Goal: Find specific page/section: Find specific page/section

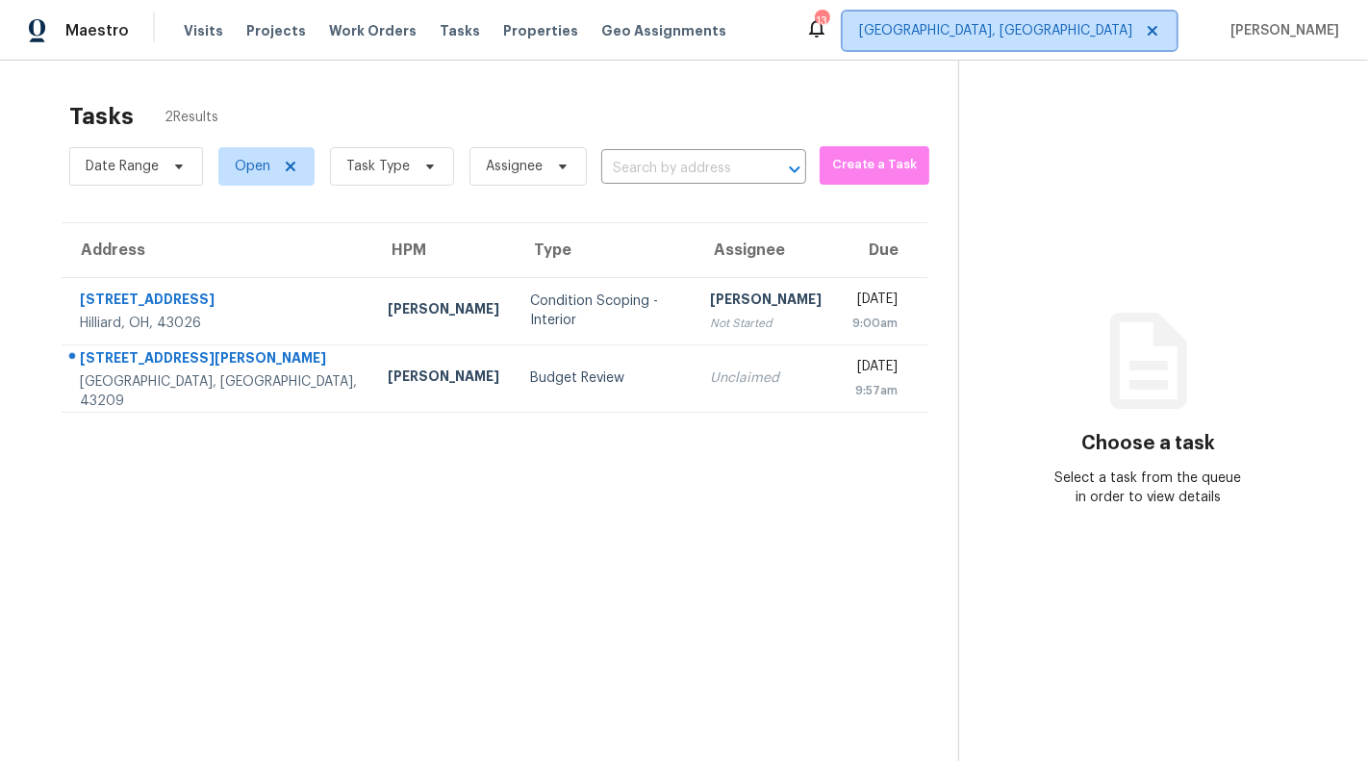
click at [1085, 38] on span "[GEOGRAPHIC_DATA], [GEOGRAPHIC_DATA]" at bounding box center [995, 30] width 273 height 19
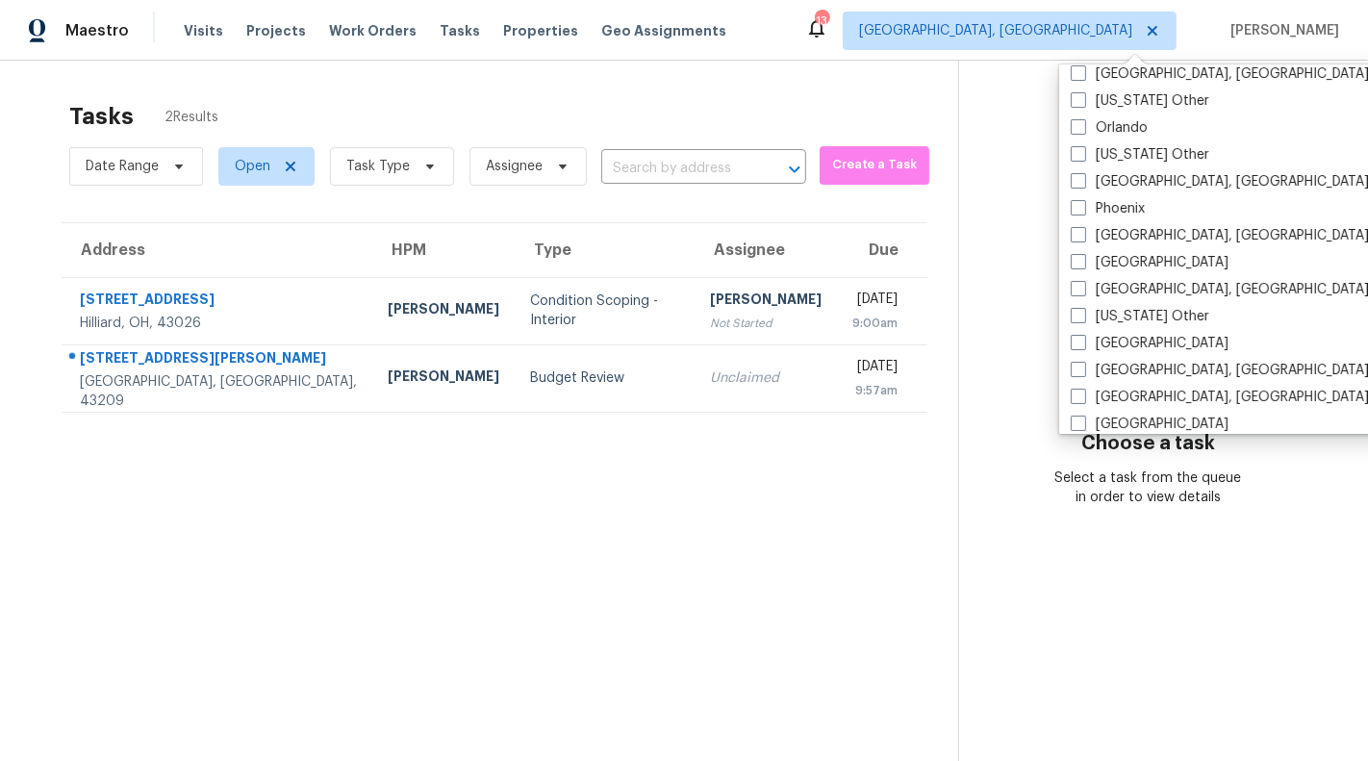
scroll to position [2216, 0]
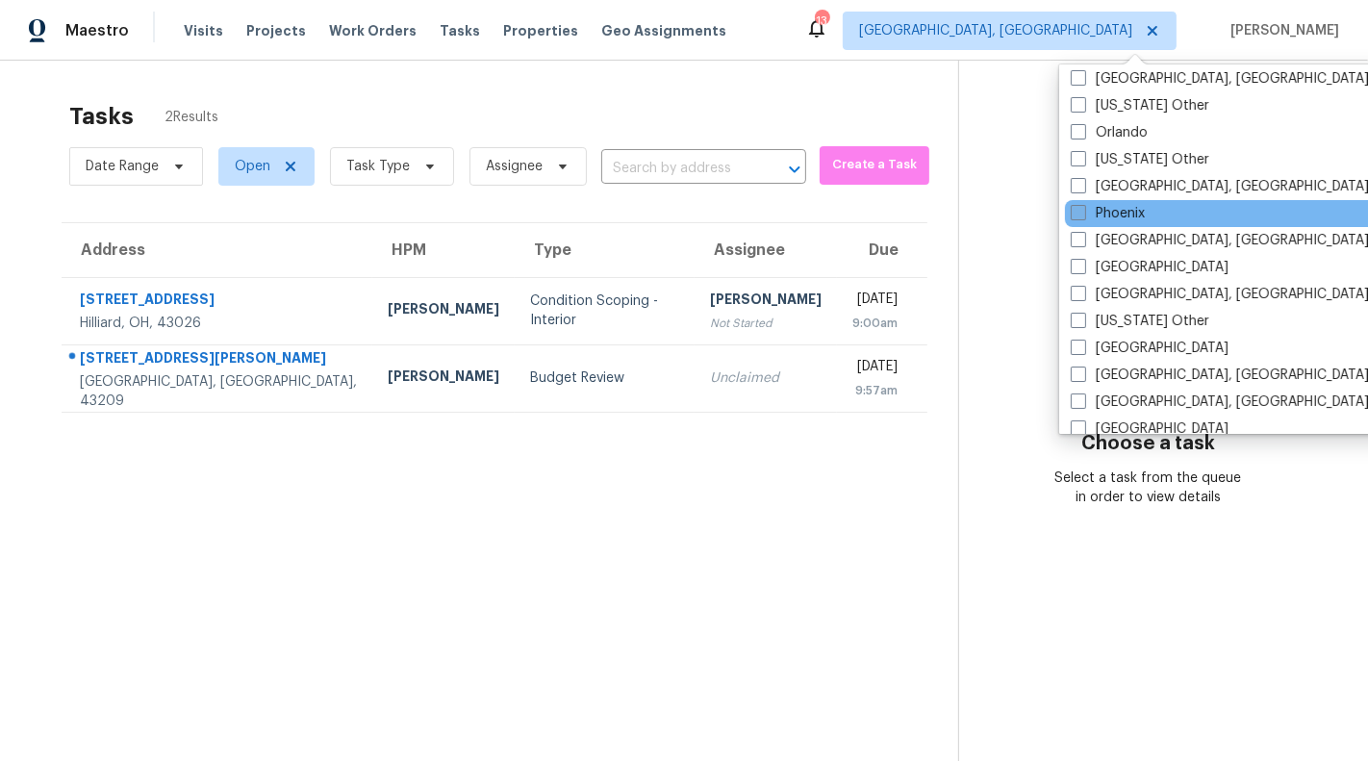
click at [1082, 214] on span at bounding box center [1078, 212] width 15 height 15
click at [1082, 214] on input "Phoenix" at bounding box center [1077, 210] width 13 height 13
checkbox input "true"
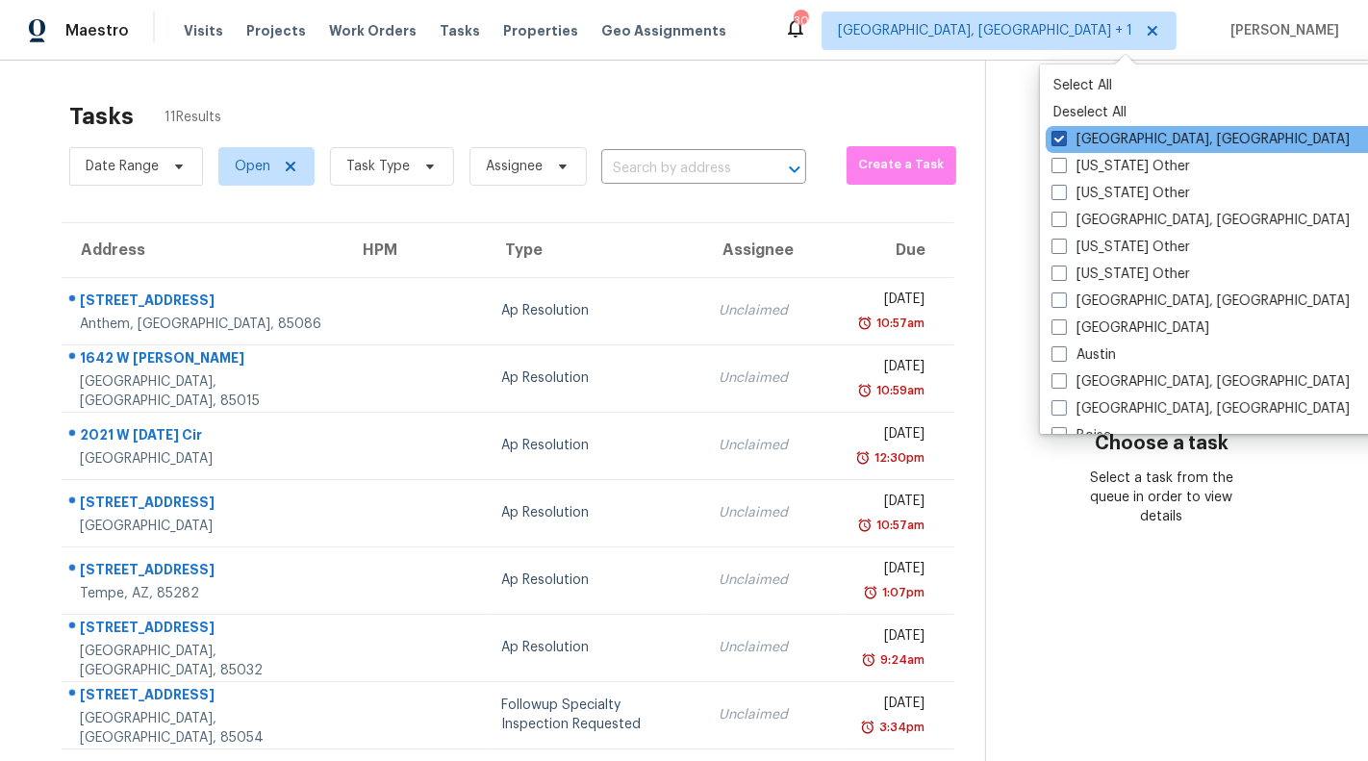
click at [1084, 141] on label "[GEOGRAPHIC_DATA], [GEOGRAPHIC_DATA]" at bounding box center [1201, 139] width 298 height 19
click at [1064, 141] on input "[GEOGRAPHIC_DATA], [GEOGRAPHIC_DATA]" at bounding box center [1058, 136] width 13 height 13
checkbox input "false"
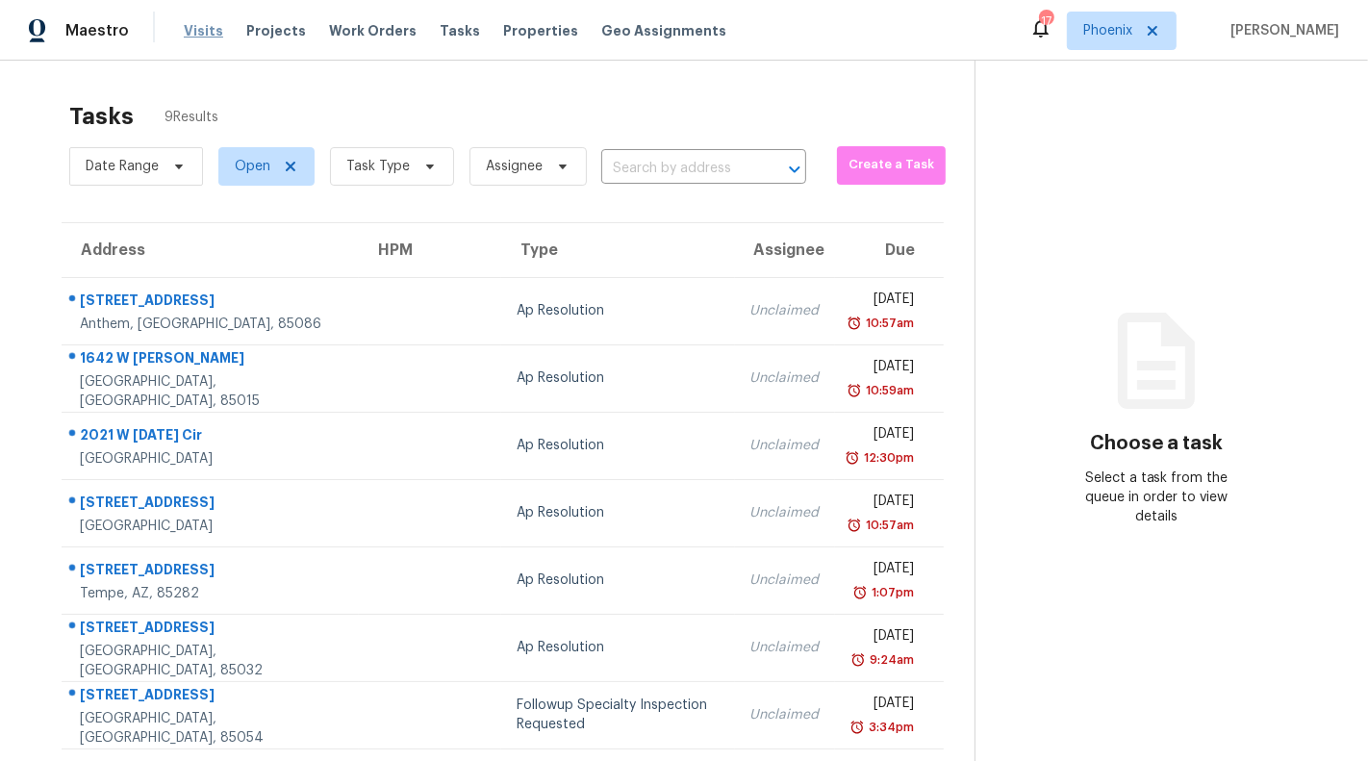
click at [203, 30] on span "Visits" at bounding box center [203, 30] width 39 height 19
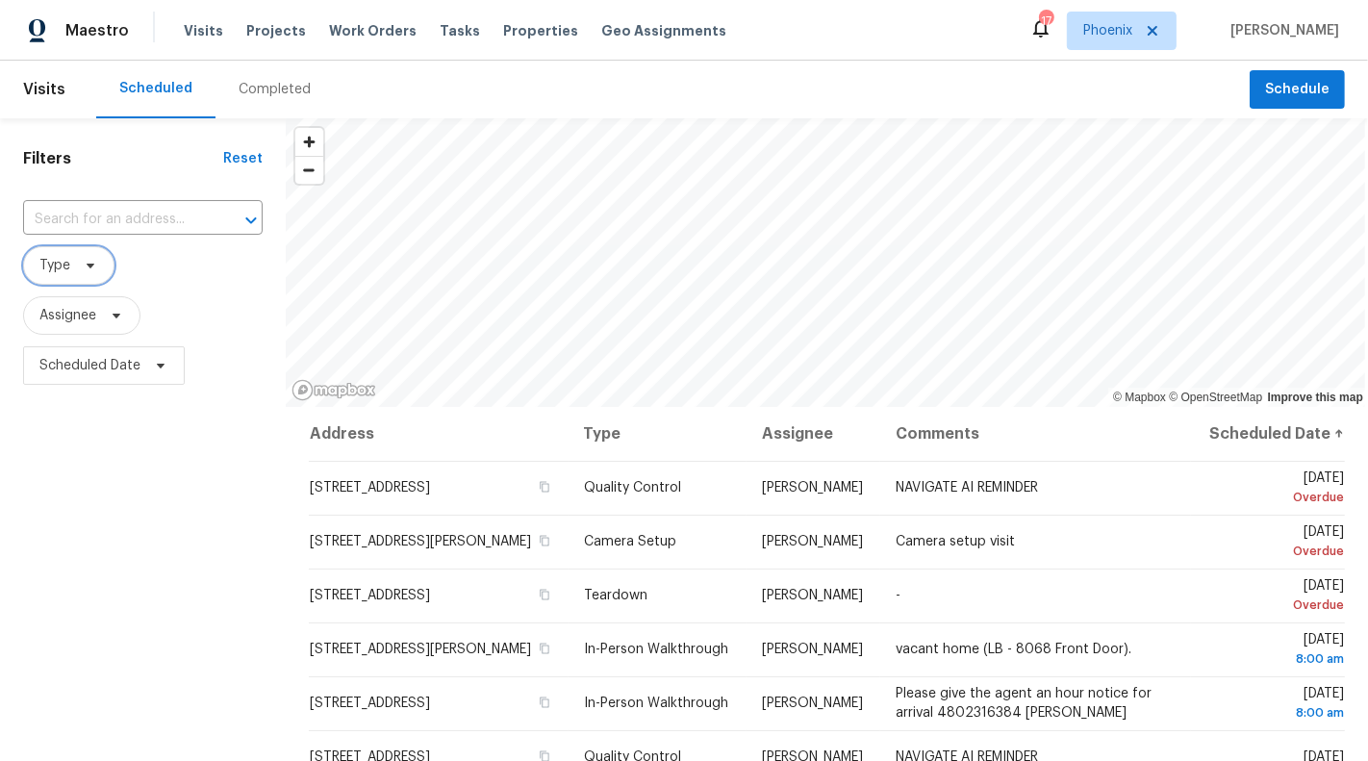
click at [85, 260] on icon at bounding box center [90, 265] width 15 height 15
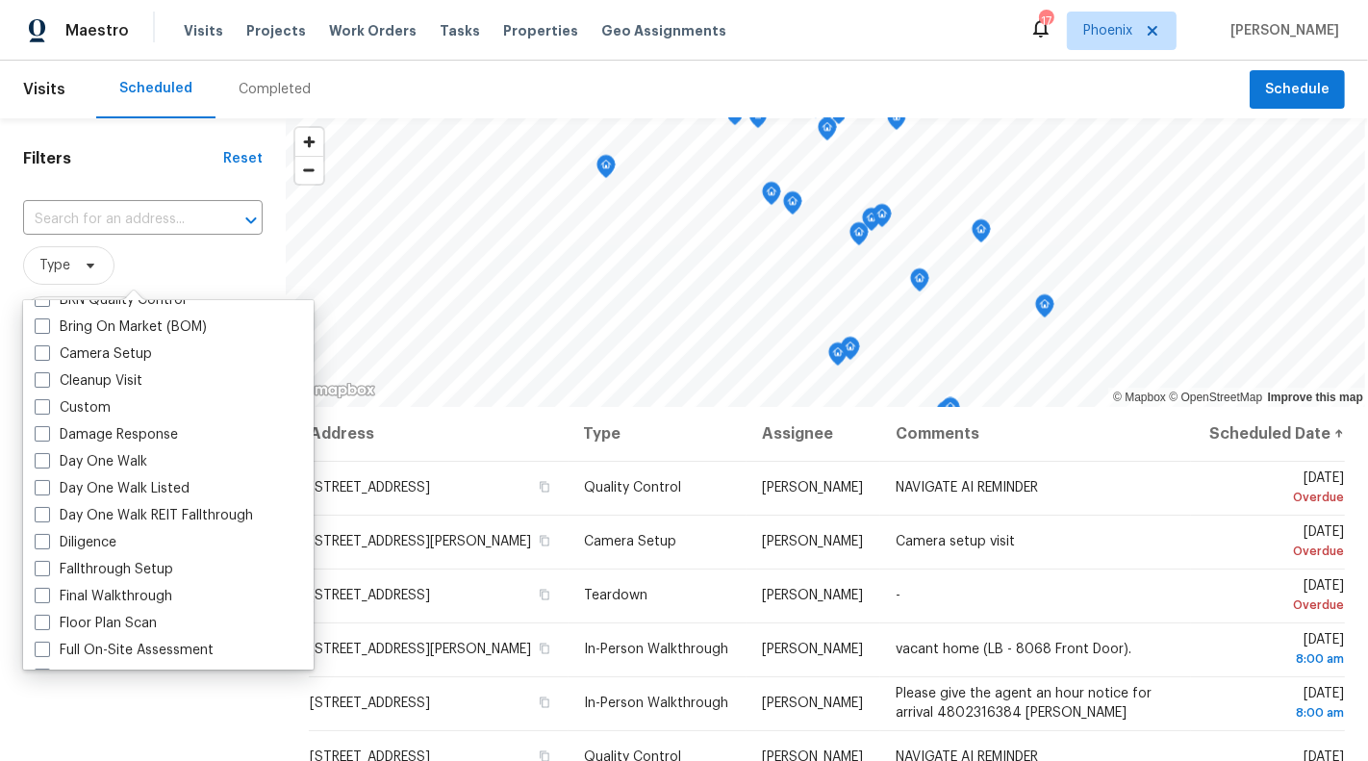
scroll to position [212, 0]
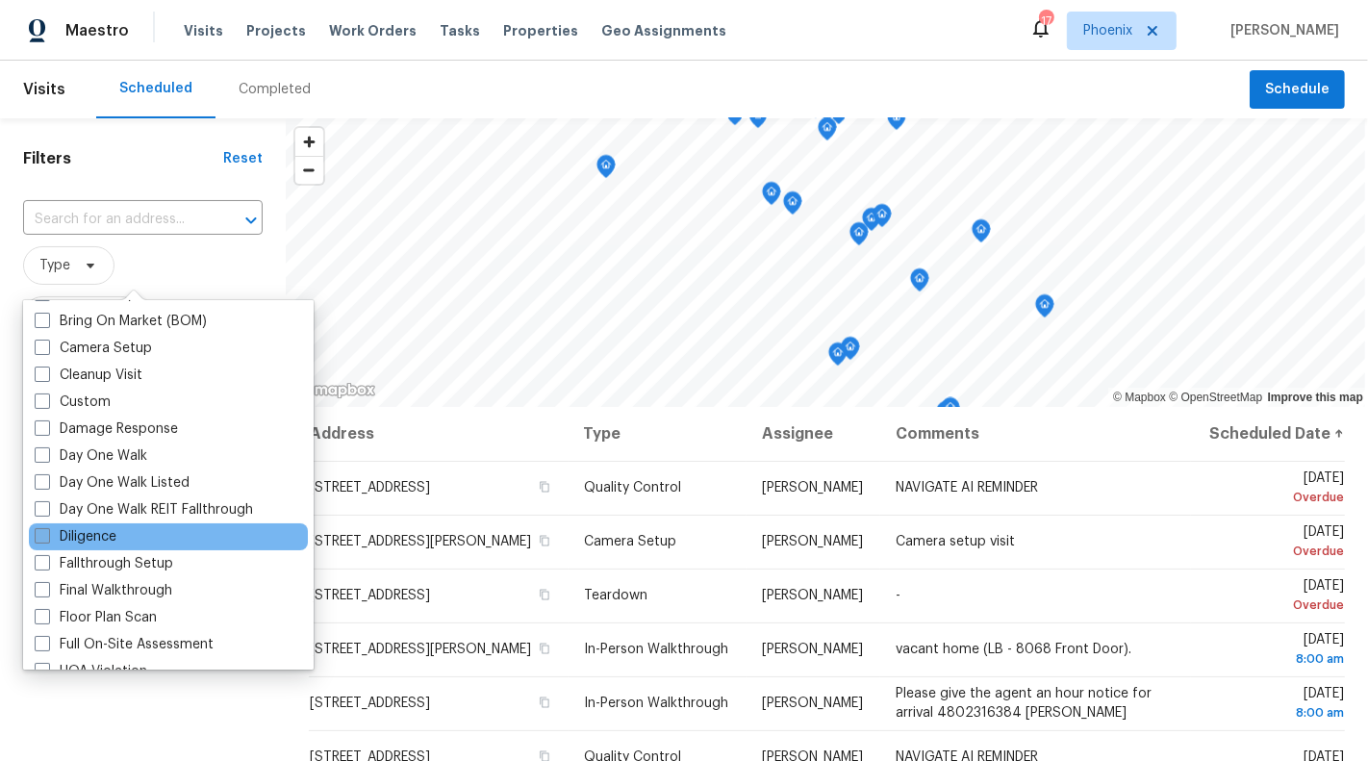
click at [95, 536] on label "Diligence" at bounding box center [76, 536] width 82 height 19
click at [47, 536] on input "Diligence" at bounding box center [41, 533] width 13 height 13
checkbox input "true"
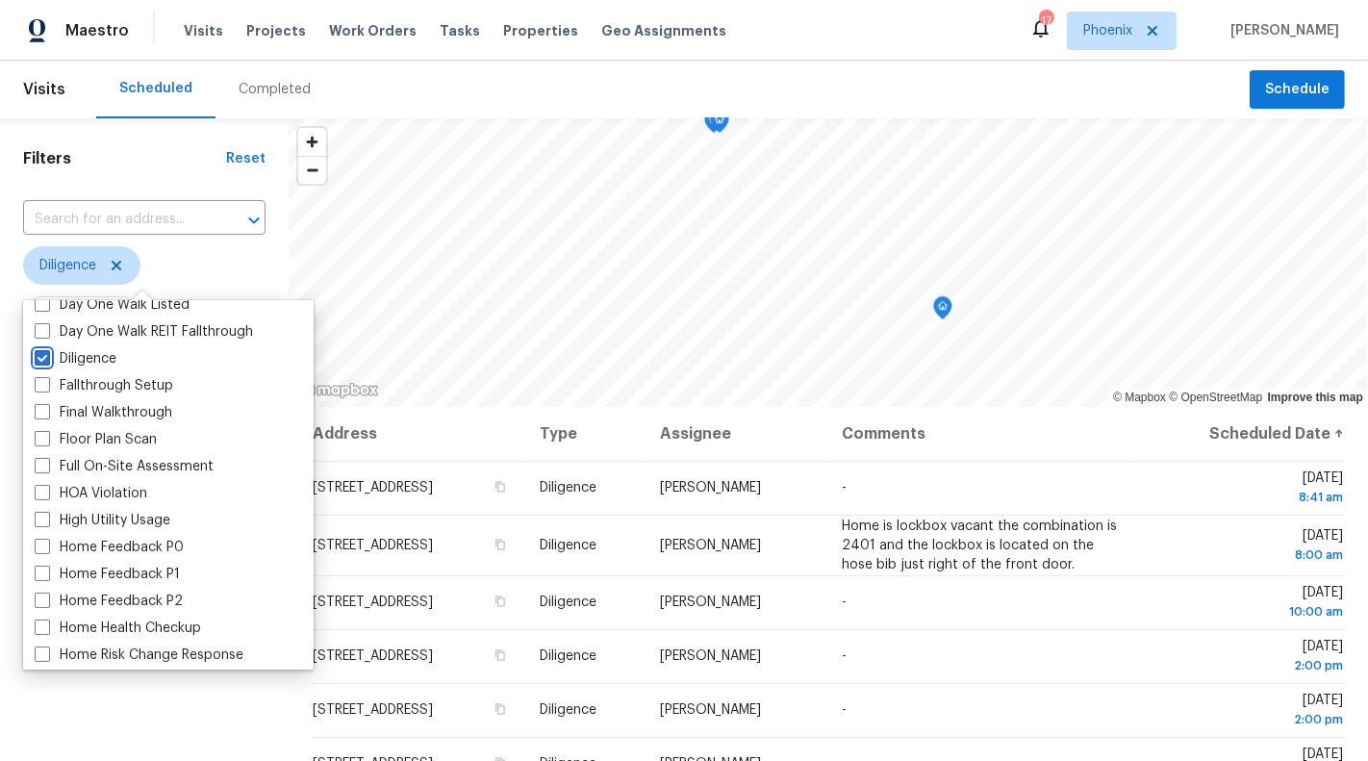
scroll to position [627, 0]
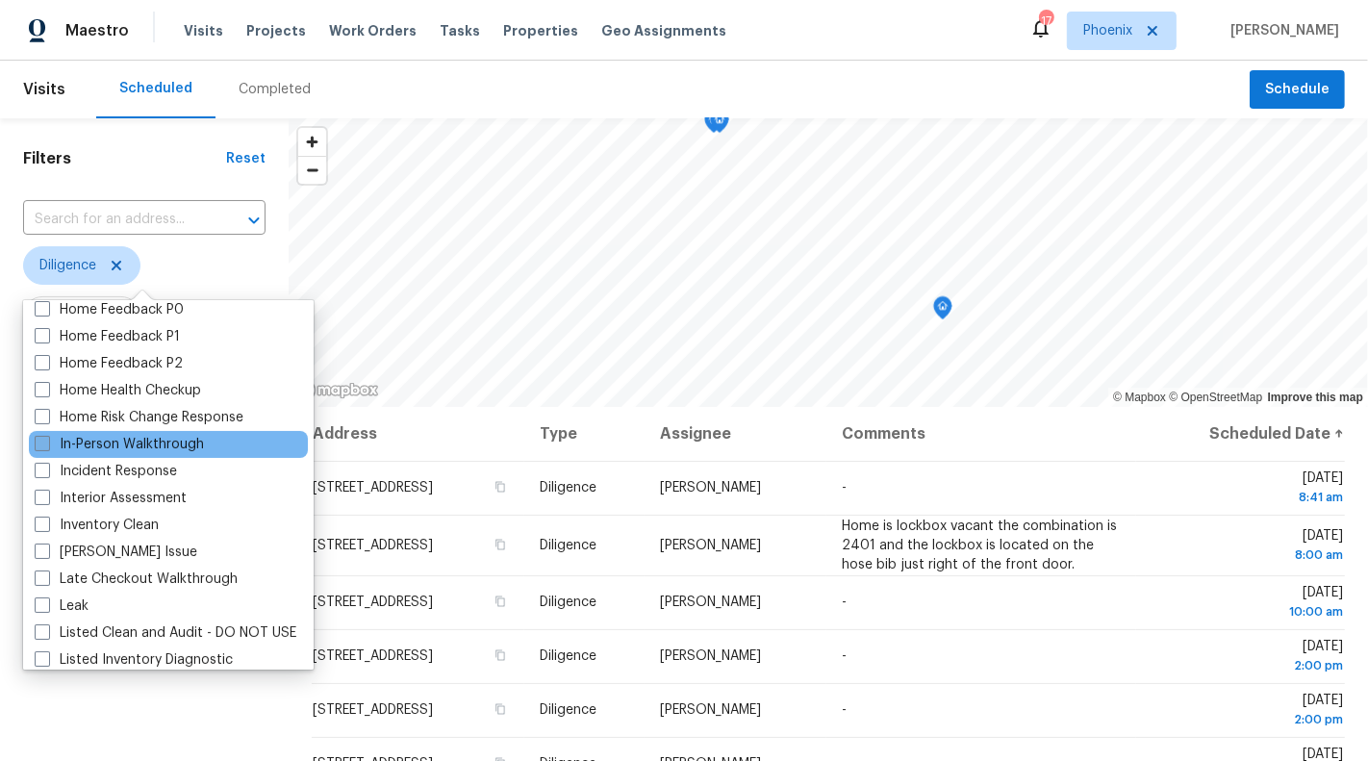
click at [123, 447] on label "In-Person Walkthrough" at bounding box center [119, 444] width 169 height 19
click at [47, 447] on input "In-Person Walkthrough" at bounding box center [41, 441] width 13 height 13
checkbox input "true"
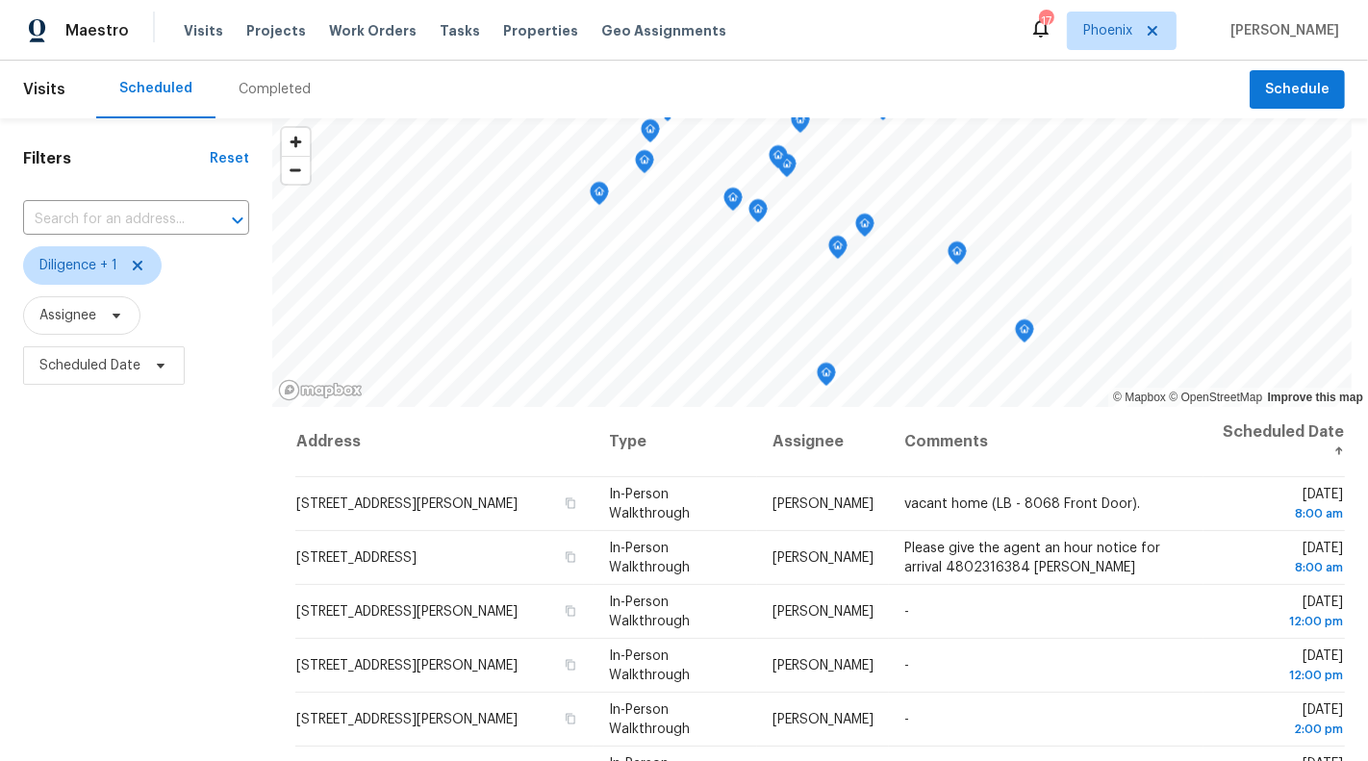
click at [223, 713] on div "Filters Reset ​ Diligence + 1 Assignee Scheduled Date" at bounding box center [136, 567] width 272 height 898
click at [165, 361] on icon at bounding box center [160, 365] width 15 height 15
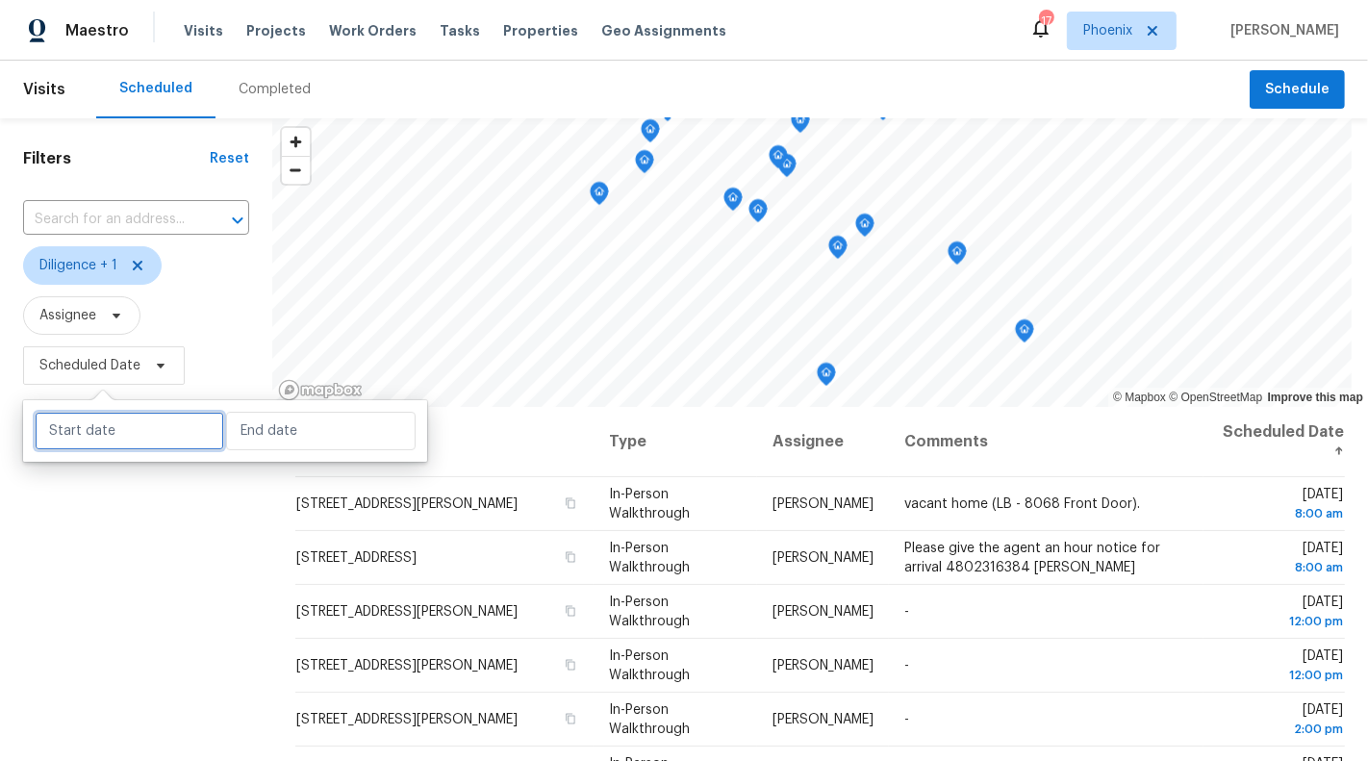
click at [134, 421] on input "text" at bounding box center [130, 431] width 190 height 38
select select "9"
select select "2025"
select select "10"
select select "2025"
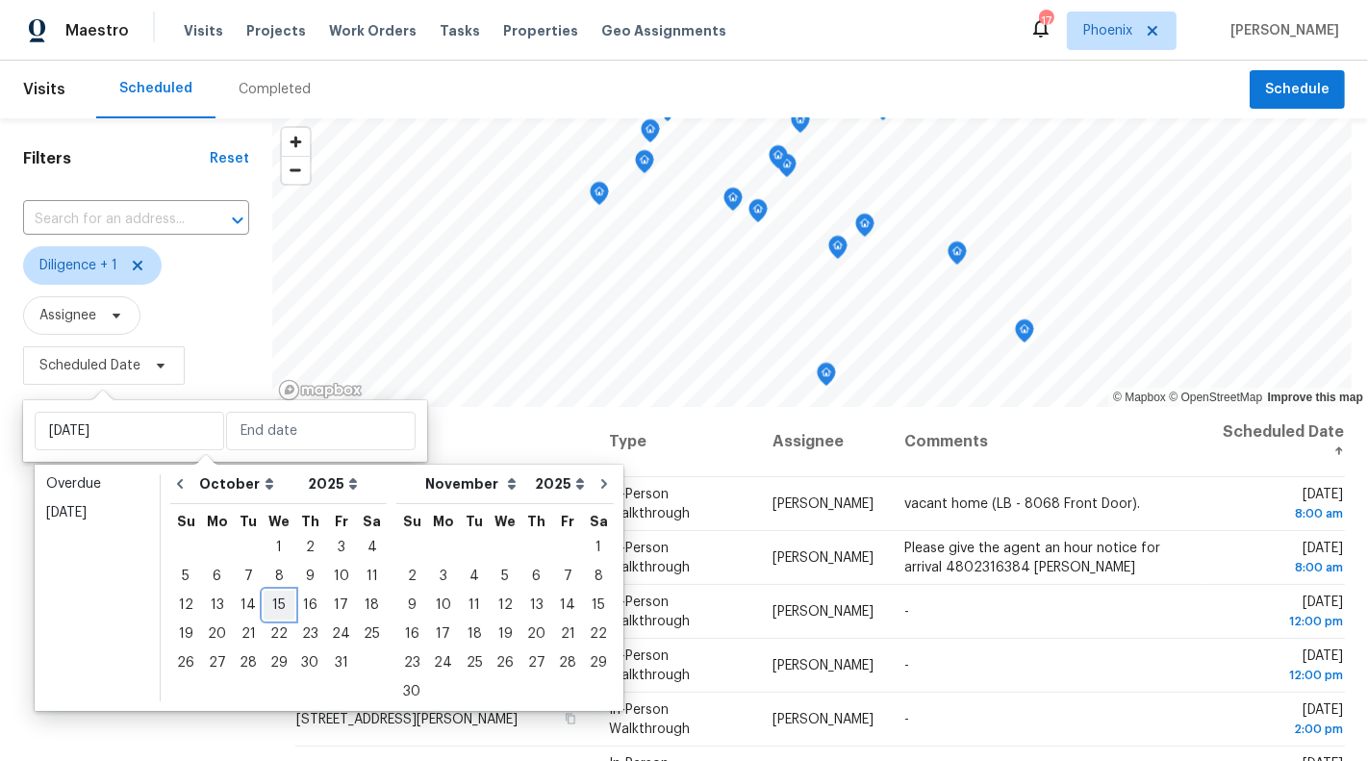
click at [276, 599] on div "15" at bounding box center [279, 605] width 31 height 27
type input "[DATE]"
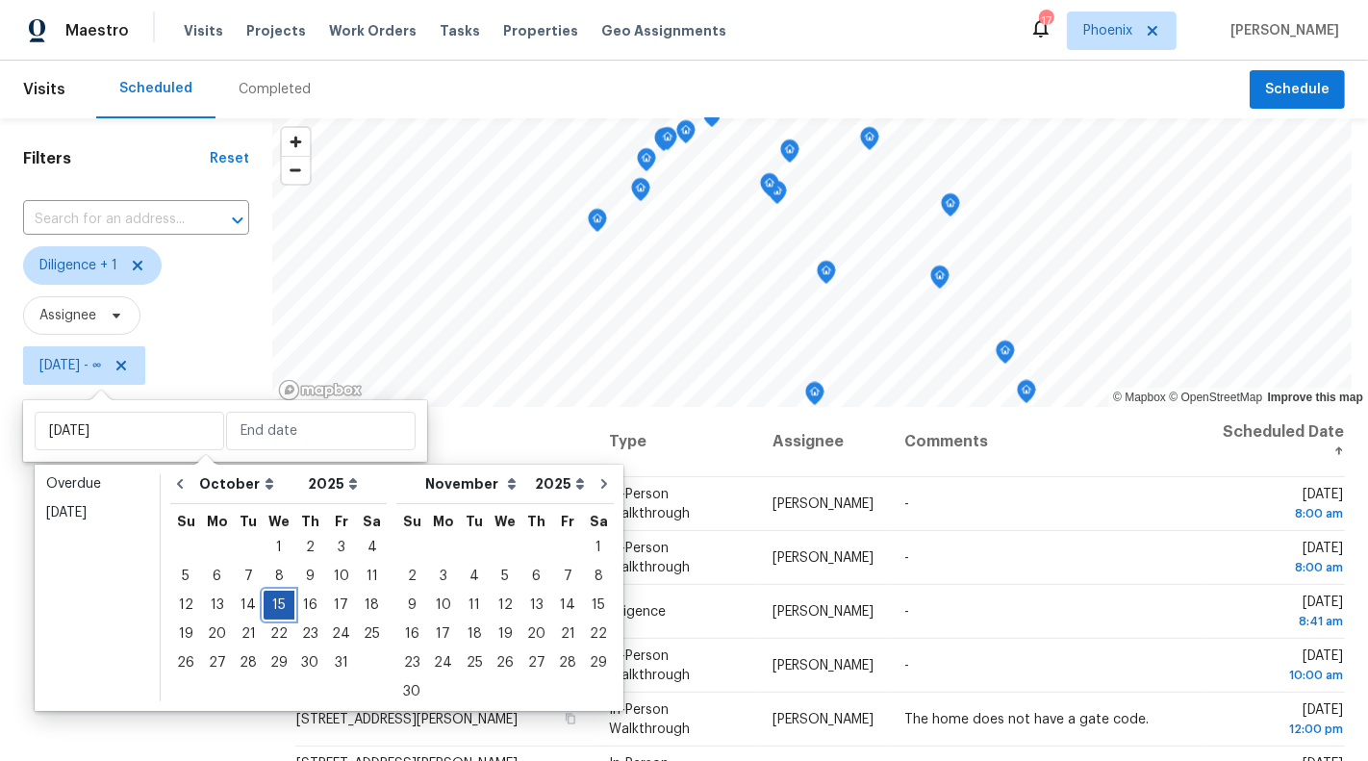
click at [276, 599] on div "15" at bounding box center [279, 605] width 31 height 27
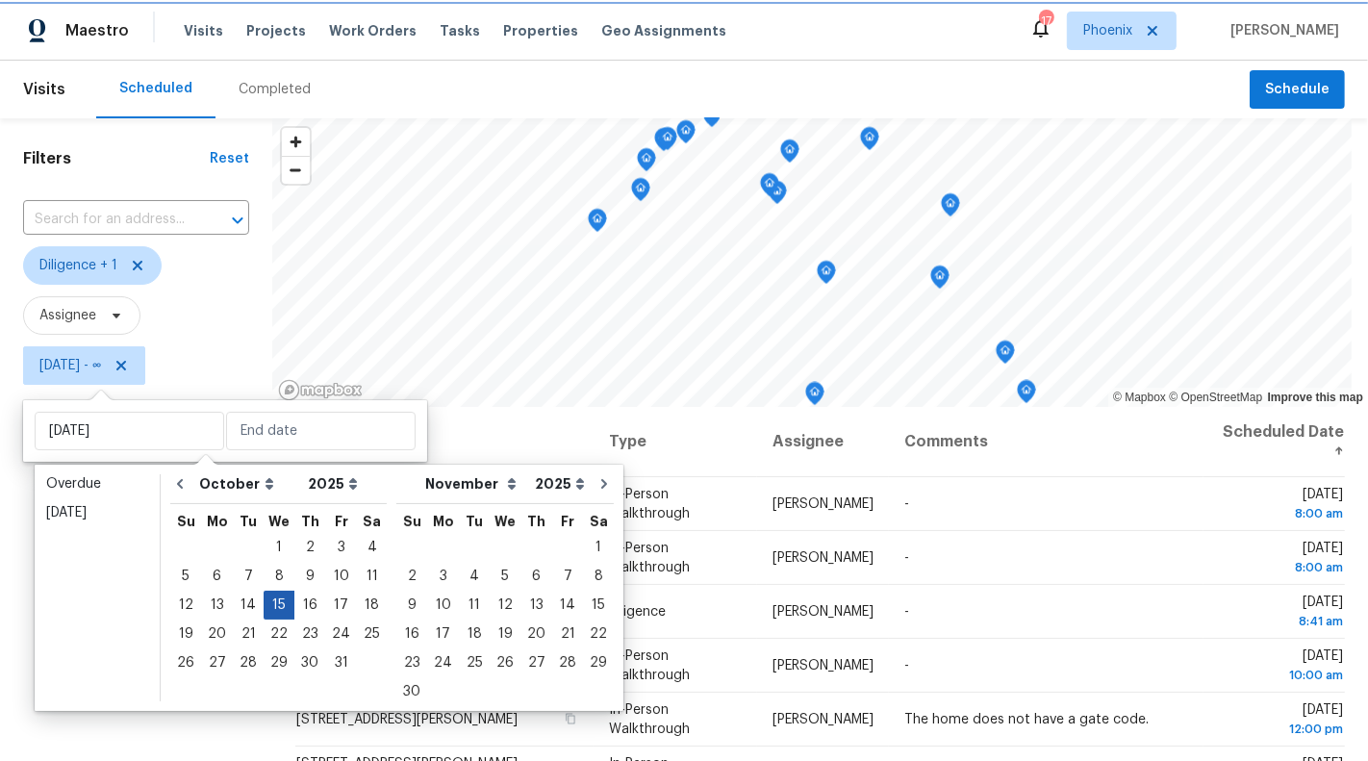
type input "[DATE]"
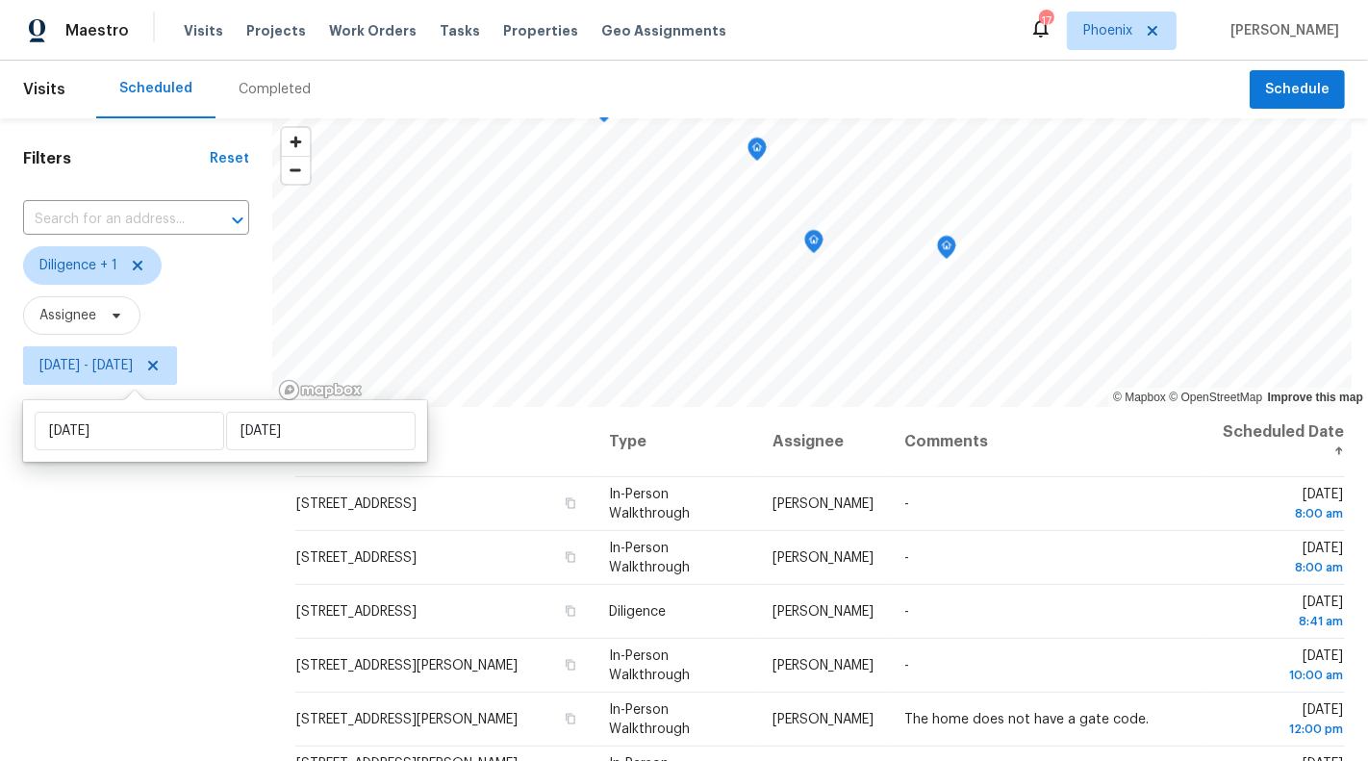
click at [156, 624] on div "Filters Reset ​ Diligence + 1 Assignee [DATE] - [DATE]" at bounding box center [136, 567] width 272 height 898
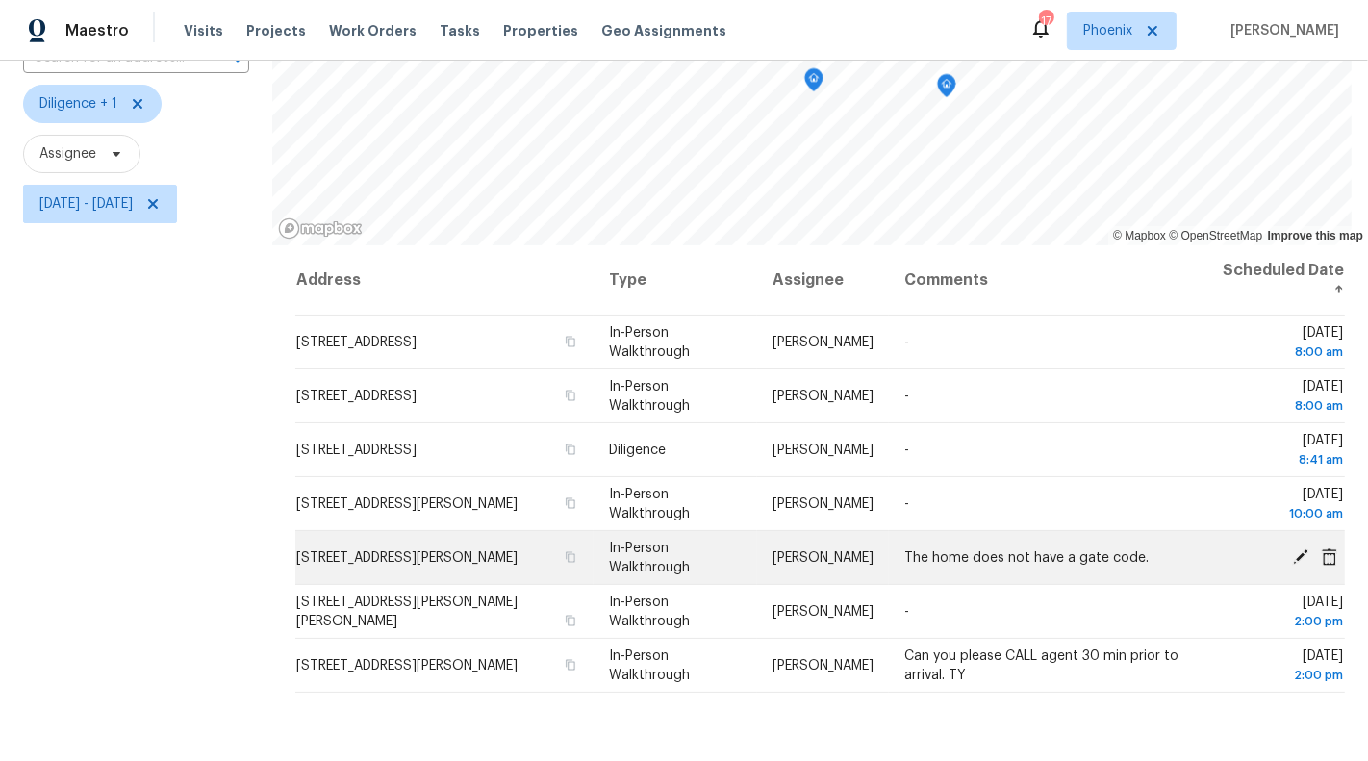
scroll to position [164, 0]
